Goal: Information Seeking & Learning: Learn about a topic

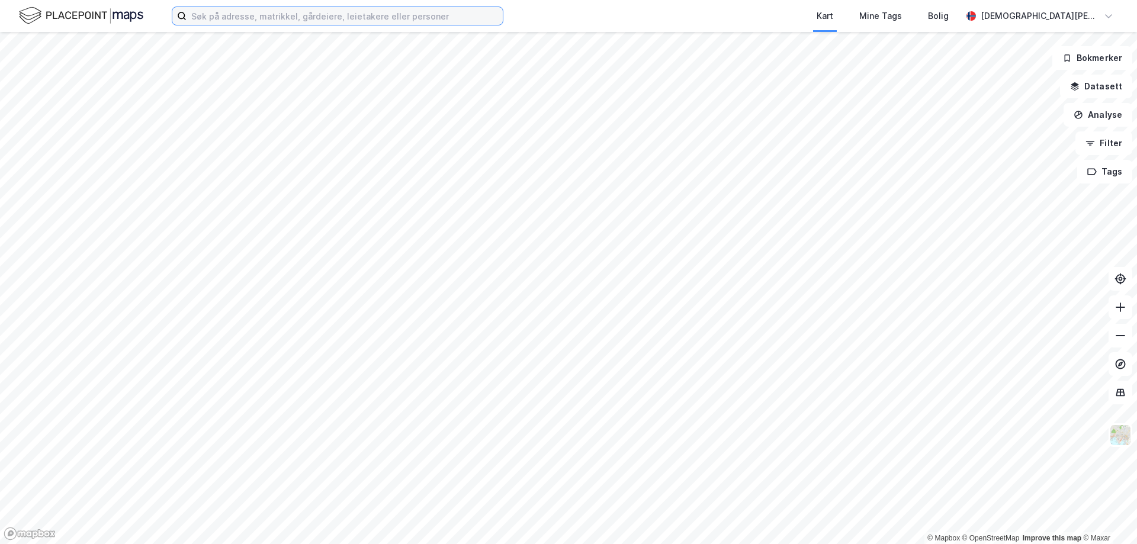
click at [197, 13] on input at bounding box center [345, 16] width 316 height 18
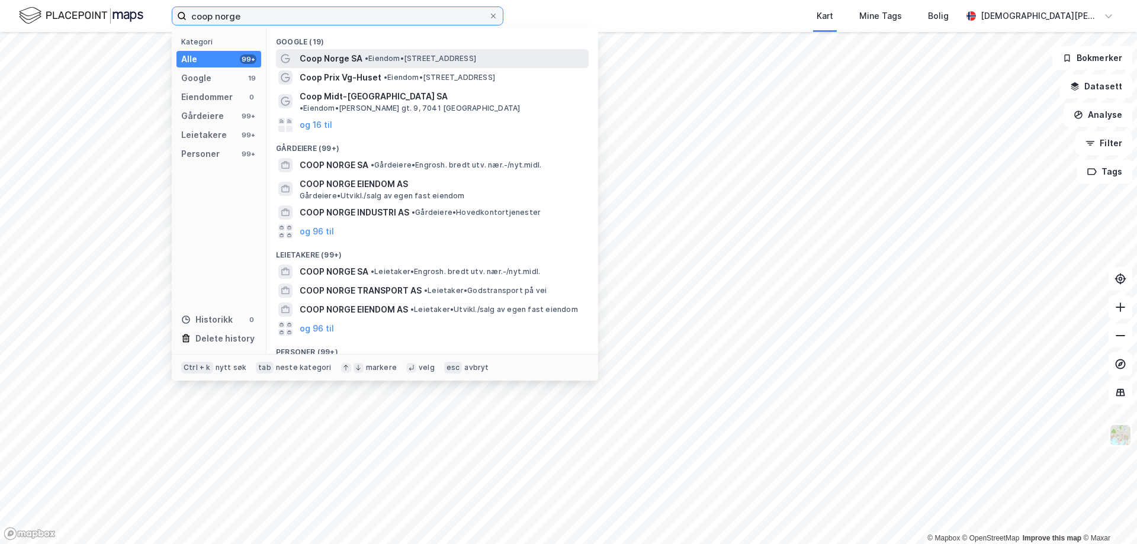
type input "coop norge"
click at [315, 60] on span "Coop Norge SA" at bounding box center [331, 59] width 63 height 14
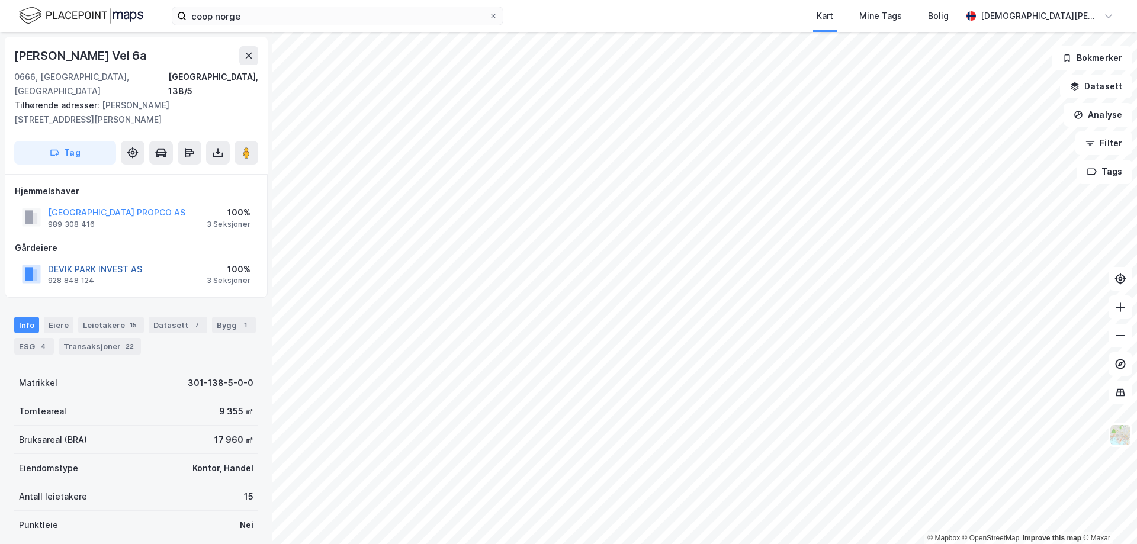
click at [0, 0] on button "DEVIK PARK INVEST AS" at bounding box center [0, 0] width 0 height 0
